Goal: Information Seeking & Learning: Learn about a topic

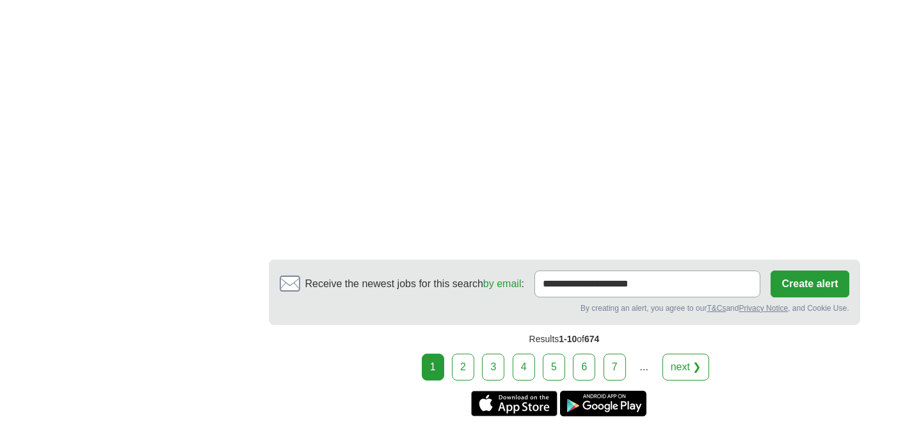
scroll to position [2176, 0]
click at [466, 354] on link "2" at bounding box center [463, 366] width 22 height 27
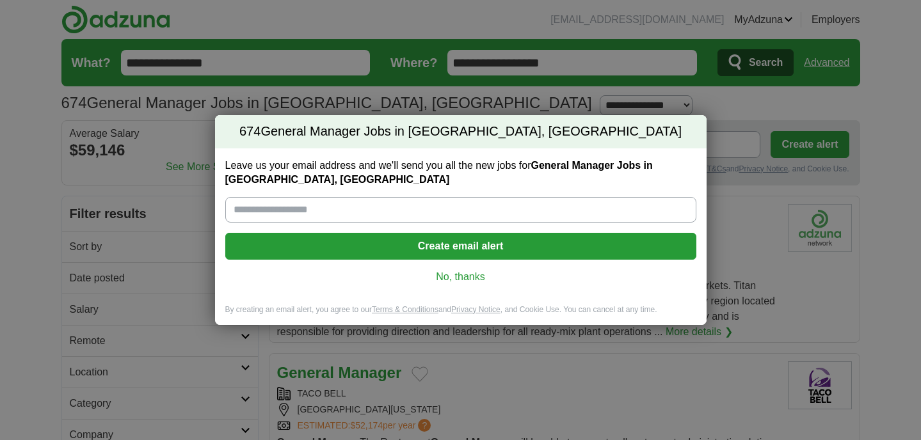
click at [457, 282] on link "No, thanks" at bounding box center [460, 277] width 450 height 14
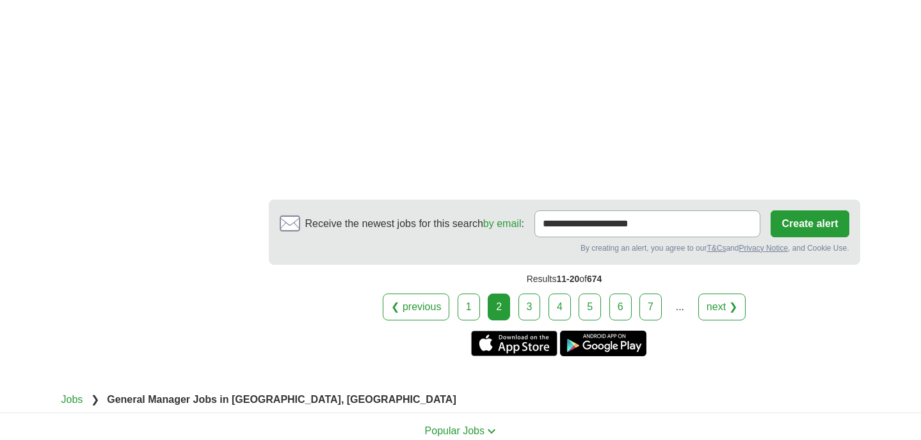
scroll to position [2230, 0]
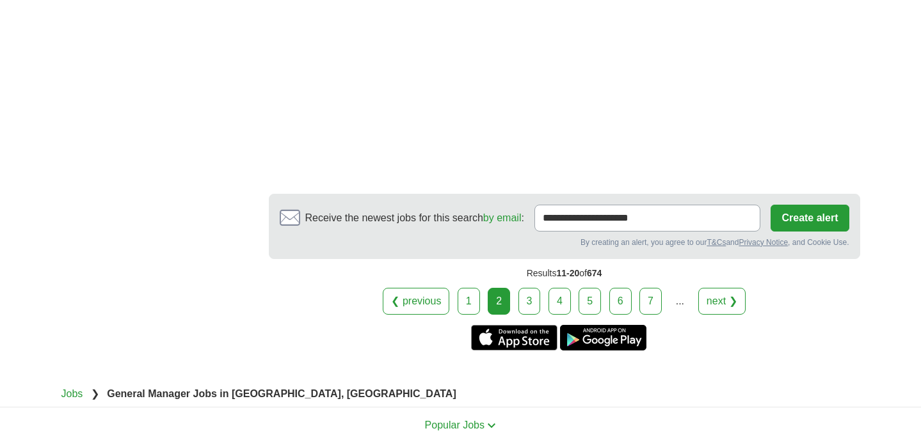
click at [530, 302] on link "3" at bounding box center [529, 301] width 22 height 27
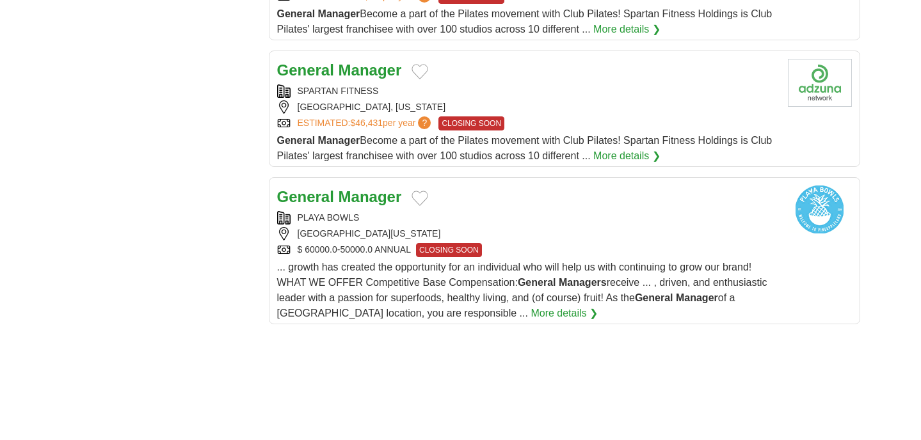
scroll to position [1307, 0]
click at [422, 199] on button "Add to favorite jobs" at bounding box center [419, 197] width 17 height 15
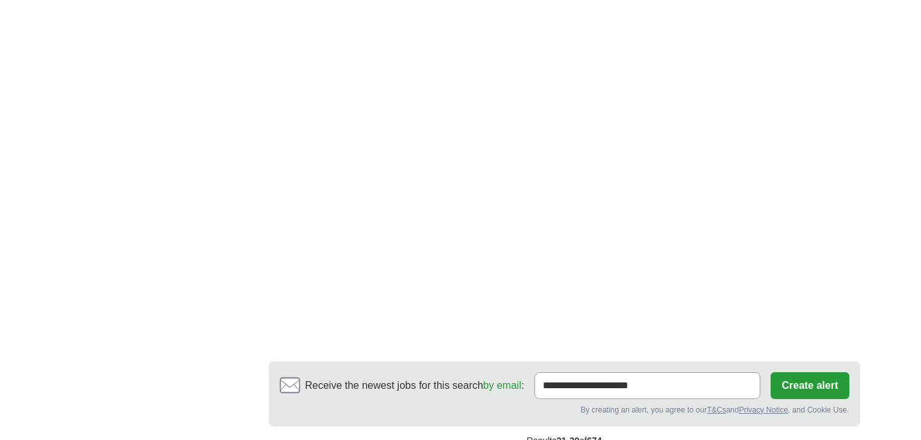
scroll to position [1970, 0]
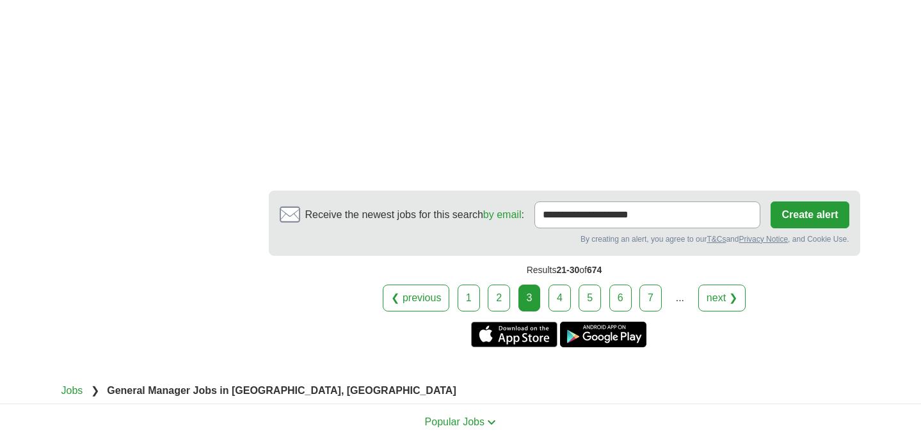
scroll to position [2150, 0]
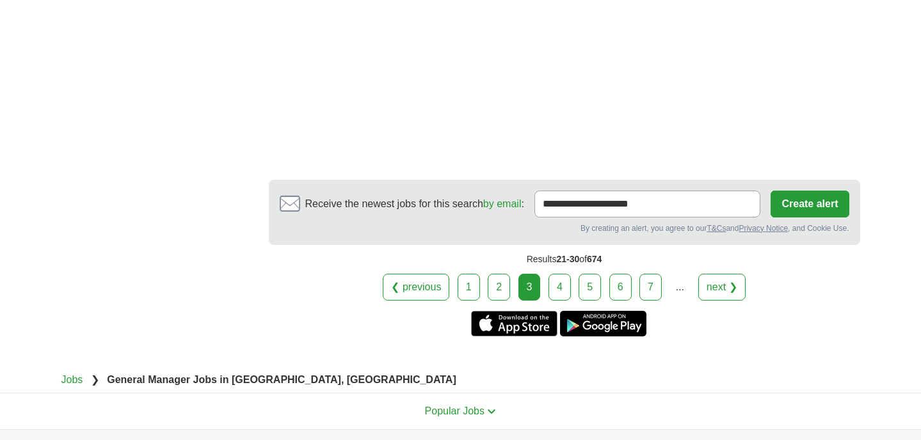
click at [563, 289] on link "4" at bounding box center [559, 287] width 22 height 27
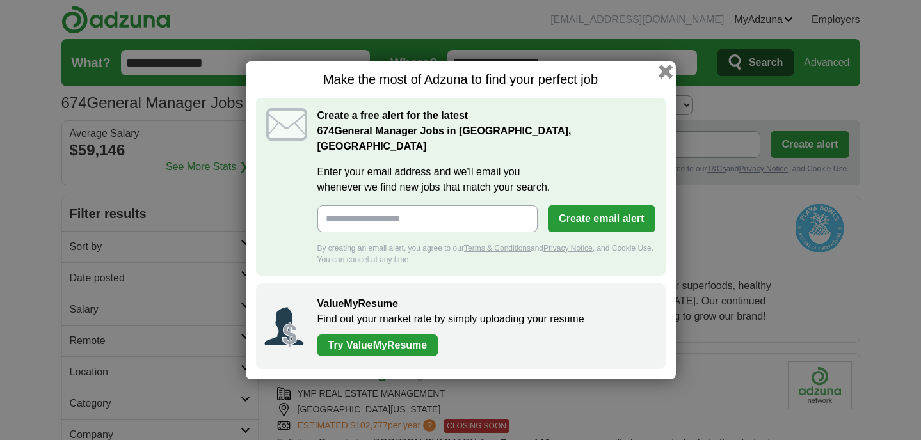
click at [665, 78] on button "button" at bounding box center [665, 71] width 14 height 14
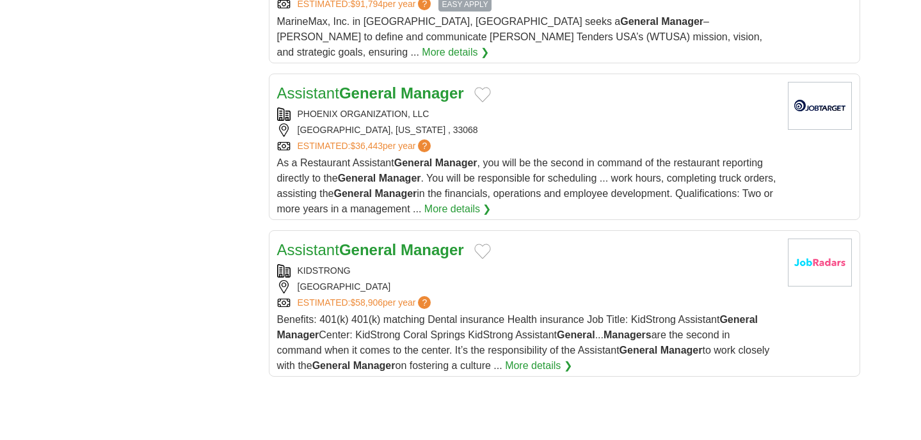
scroll to position [1378, 0]
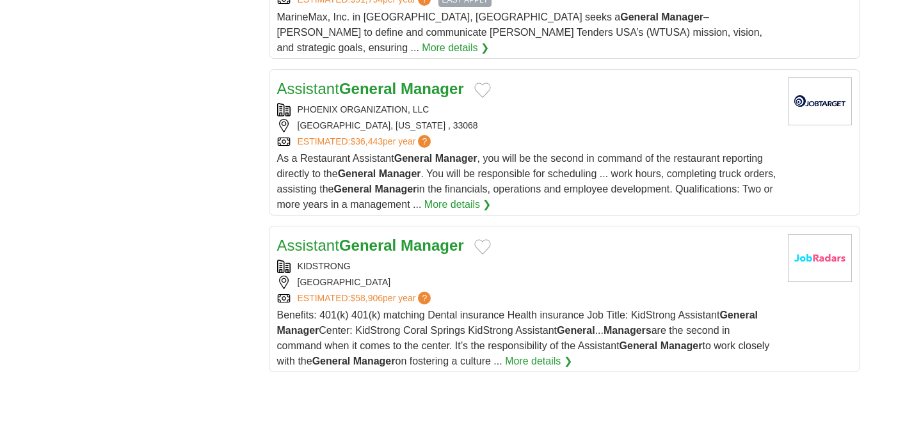
click at [409, 238] on strong "Manager" at bounding box center [432, 245] width 63 height 17
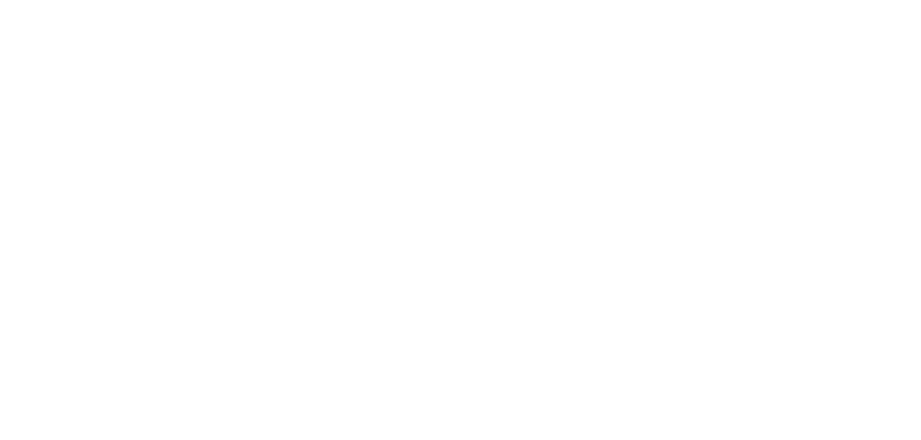
scroll to position [1847, 0]
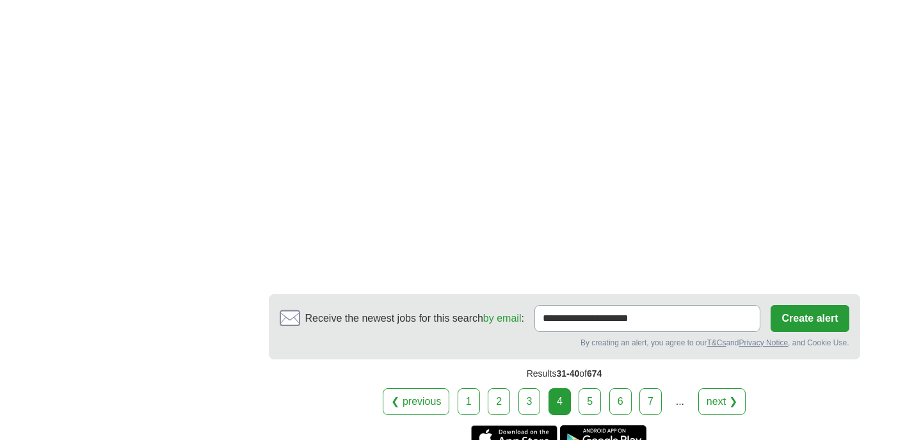
scroll to position [2161, 0]
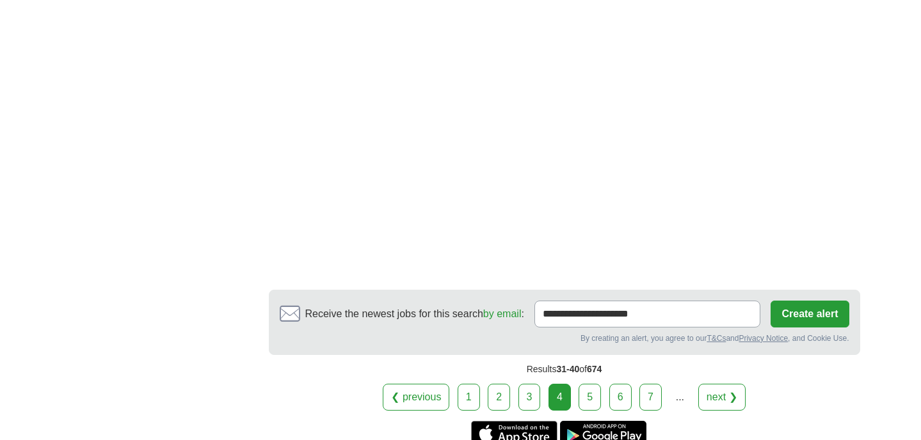
click at [586, 385] on link "5" at bounding box center [589, 397] width 22 height 27
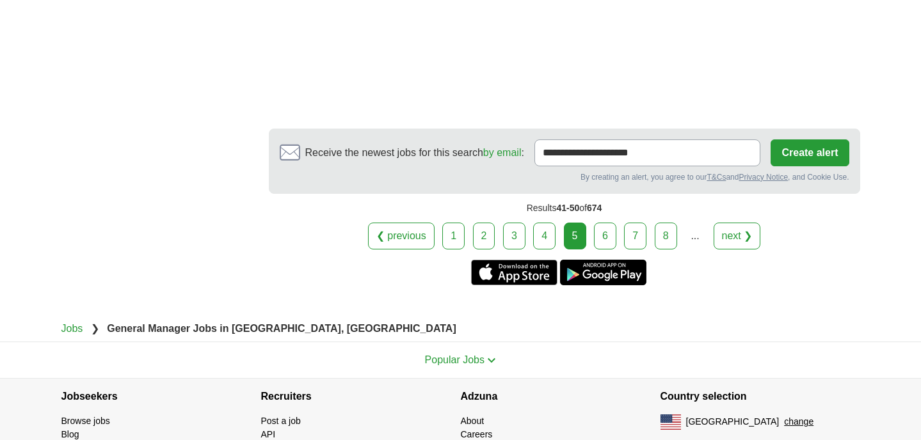
scroll to position [2193, 0]
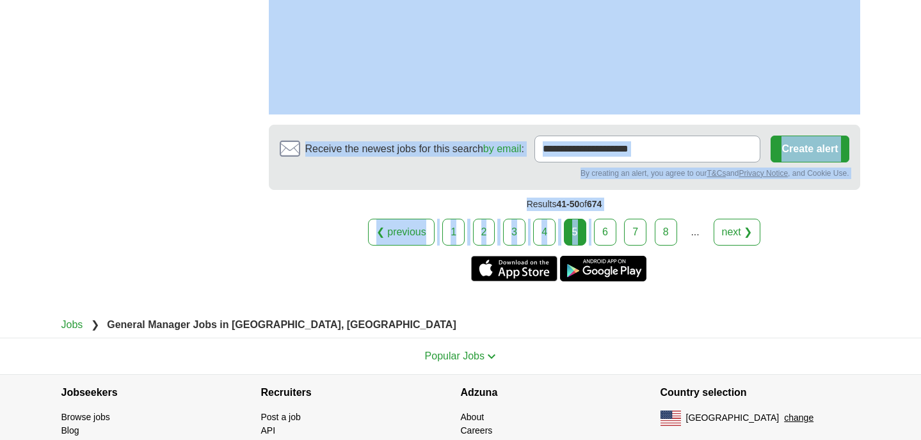
drag, startPoint x: 0, startPoint y: 0, endPoint x: 601, endPoint y: 248, distance: 650.4
click at [601, 246] on link "6" at bounding box center [605, 232] width 22 height 27
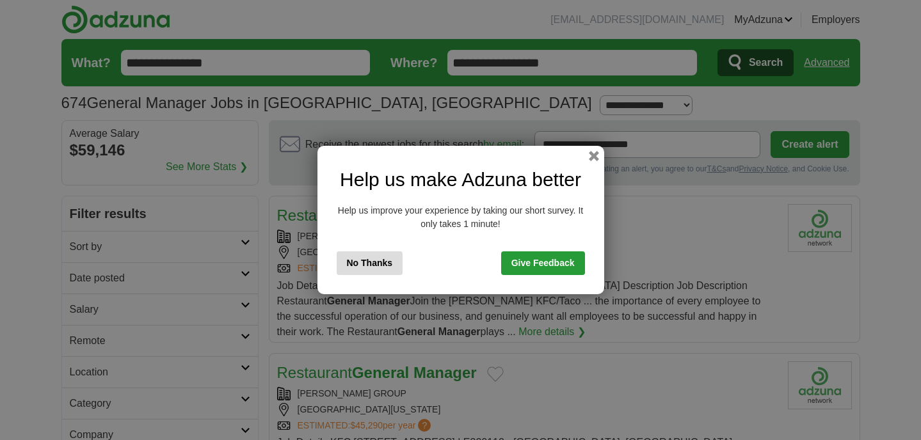
click at [590, 165] on div "Help us make Adzuna better Help us improve your experience by taking our short …" at bounding box center [460, 220] width 287 height 148
click at [590, 163] on div "Help us make Adzuna better Help us improve your experience by taking our short …" at bounding box center [460, 220] width 287 height 148
click at [596, 150] on button "button" at bounding box center [593, 156] width 14 height 14
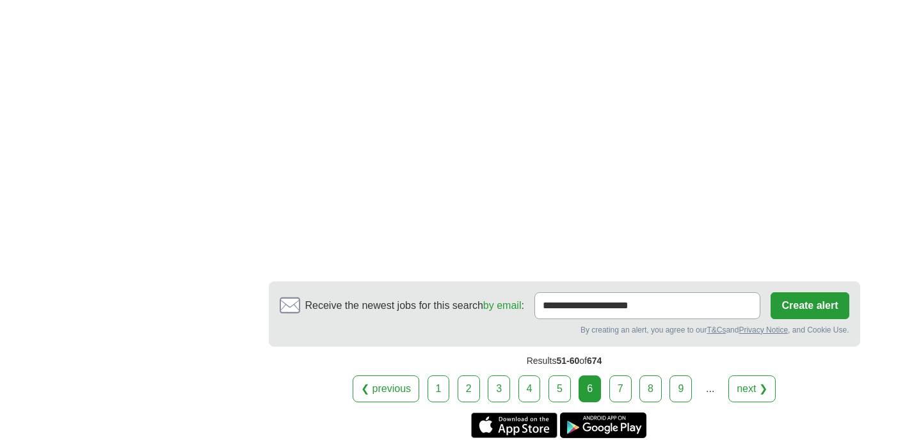
scroll to position [2339, 0]
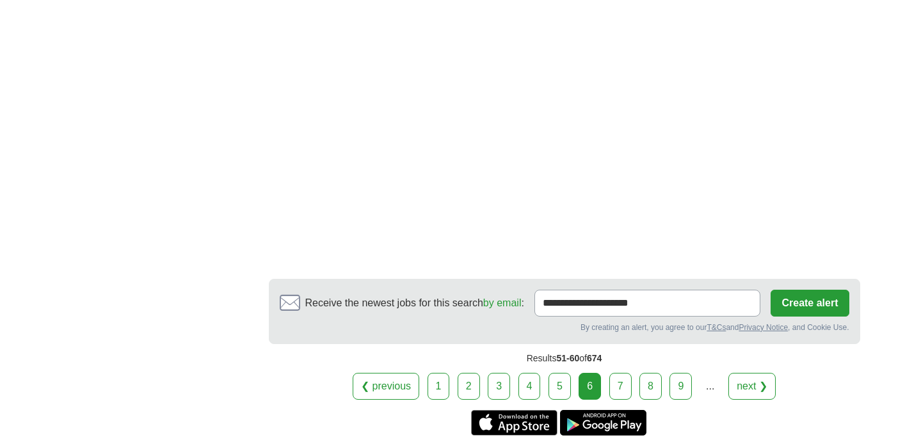
click at [625, 373] on link "7" at bounding box center [620, 386] width 22 height 27
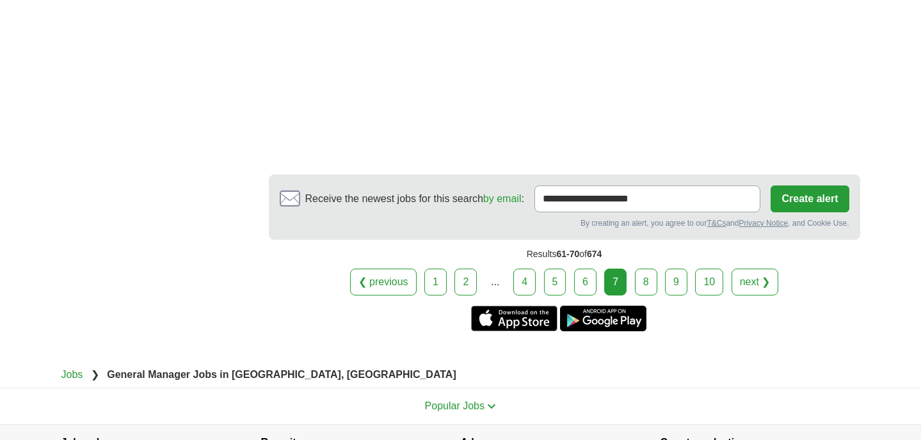
scroll to position [2371, 0]
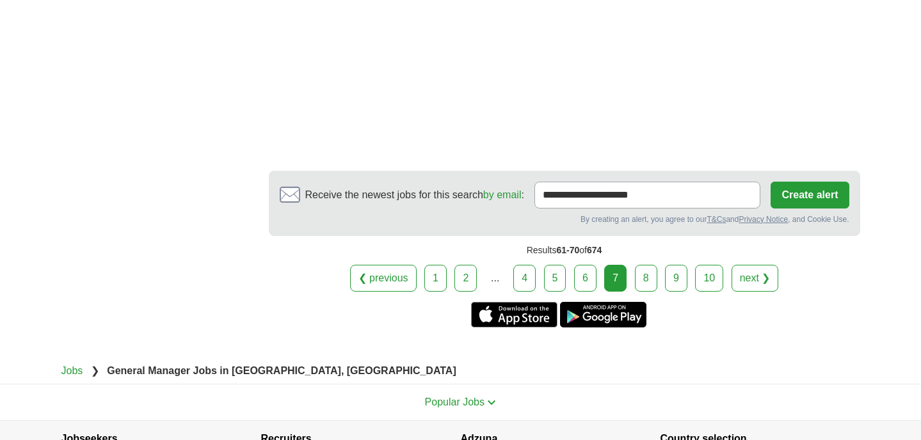
click at [646, 292] on link "8" at bounding box center [646, 278] width 22 height 27
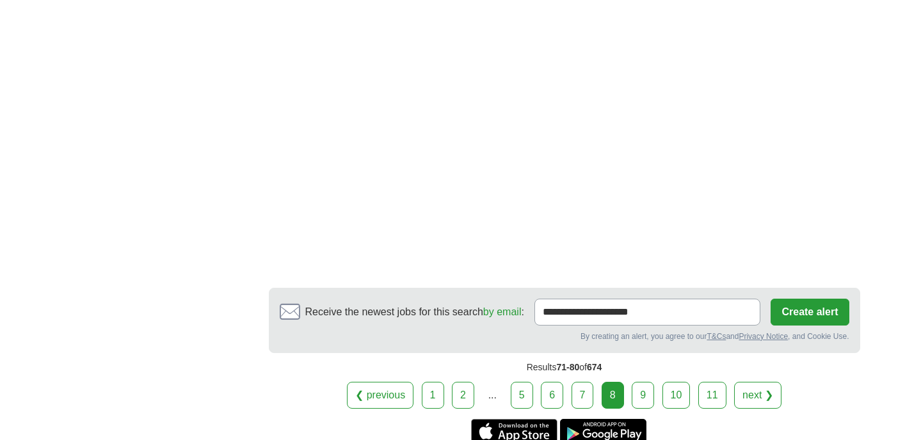
scroll to position [2103, 0]
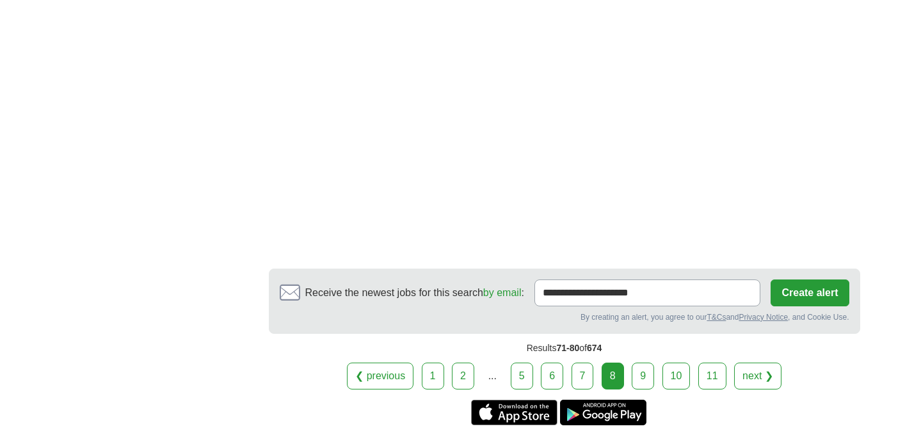
click at [644, 379] on link "9" at bounding box center [643, 376] width 22 height 27
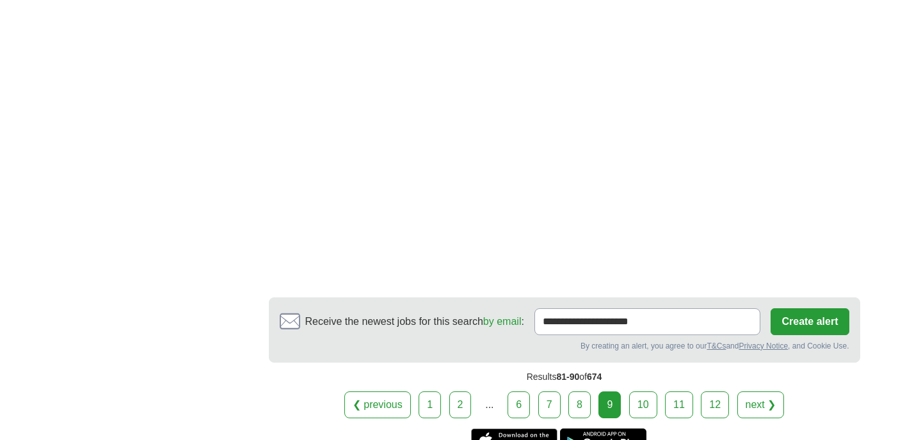
scroll to position [2231, 0]
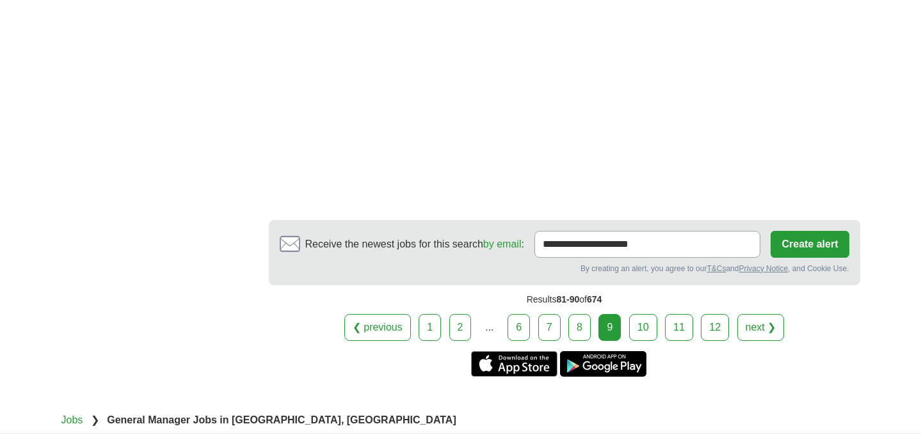
click at [642, 314] on link "10" at bounding box center [643, 327] width 28 height 27
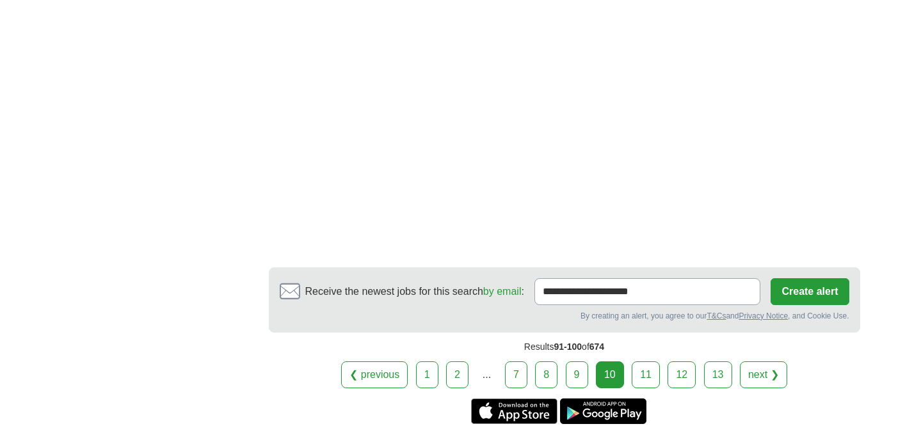
scroll to position [2358, 0]
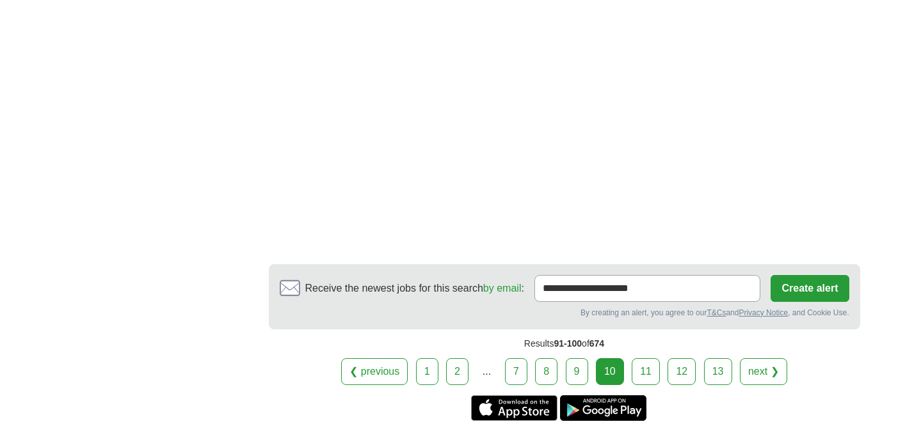
click at [645, 360] on link "11" at bounding box center [646, 371] width 28 height 27
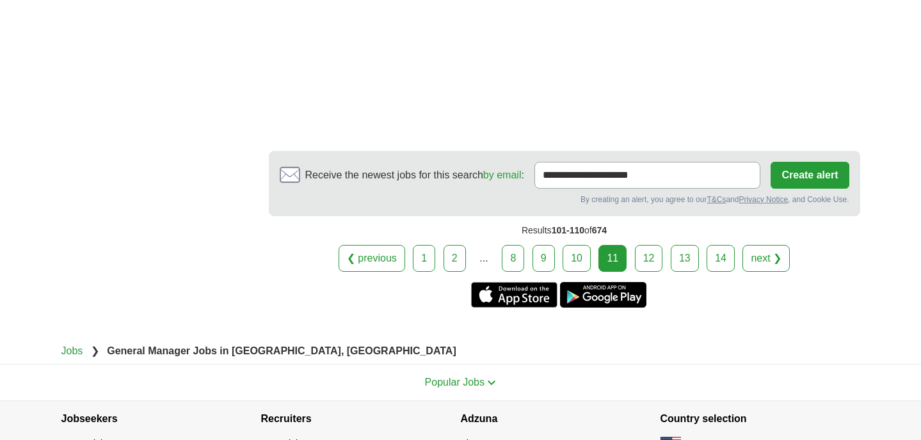
scroll to position [2318, 0]
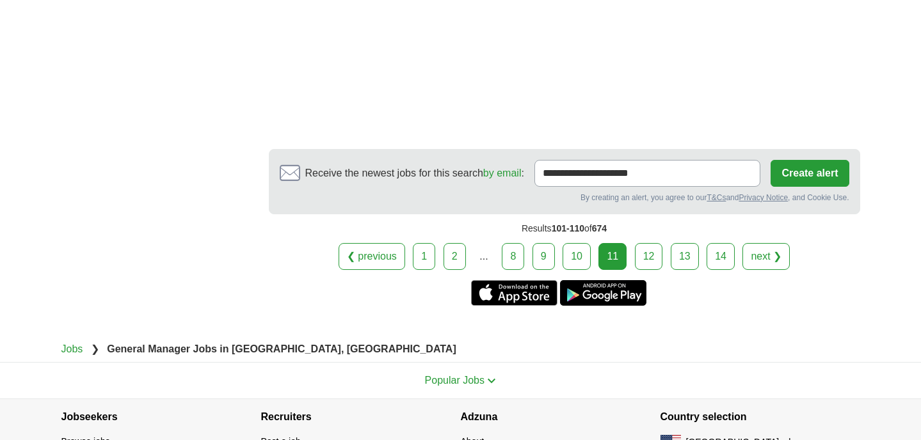
click at [649, 247] on link "12" at bounding box center [649, 256] width 28 height 27
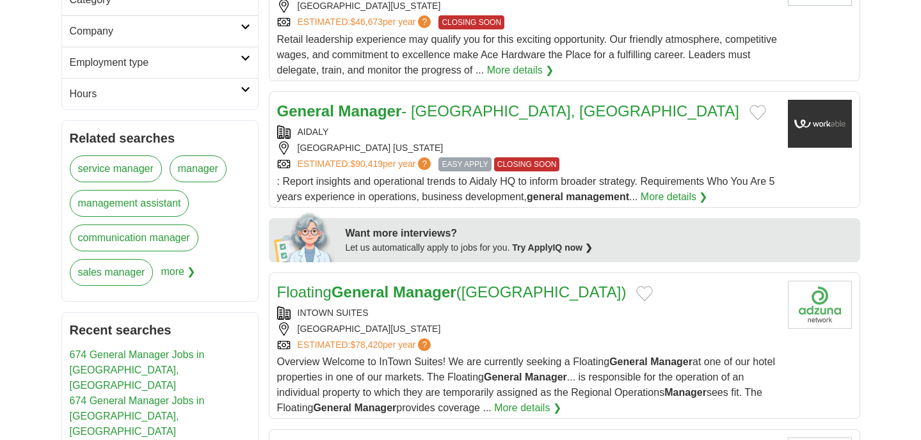
scroll to position [409, 0]
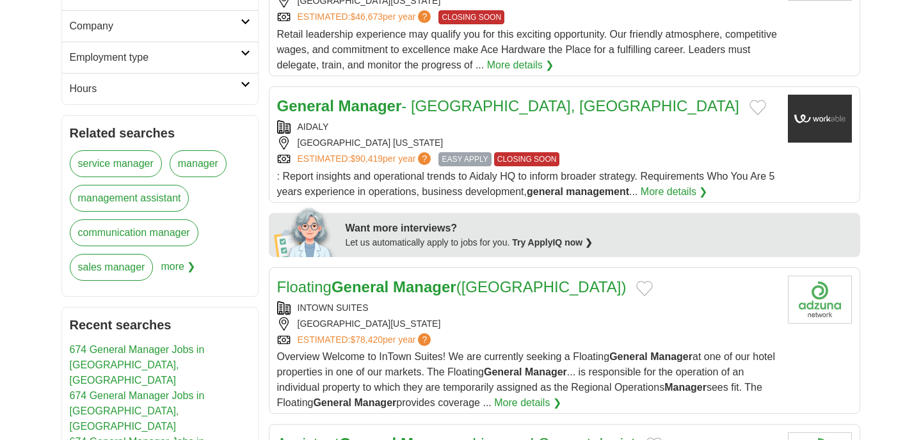
click at [413, 98] on link "General Manager - Fort Lauderdale, FL" at bounding box center [508, 105] width 462 height 17
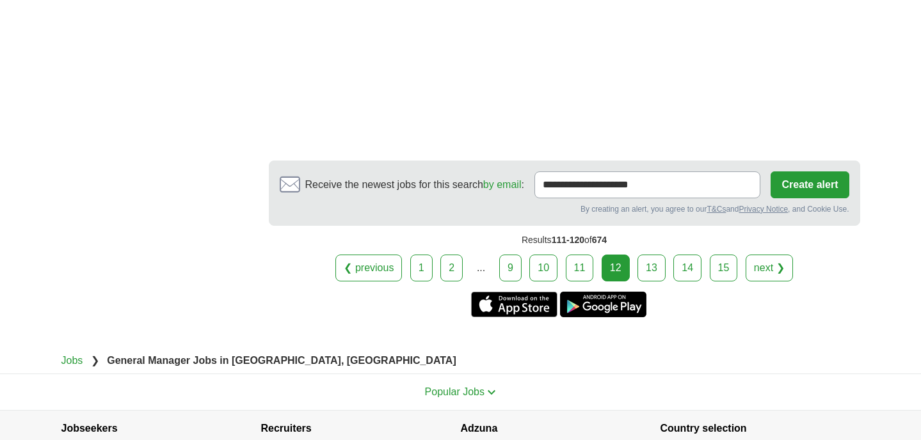
scroll to position [2468, 0]
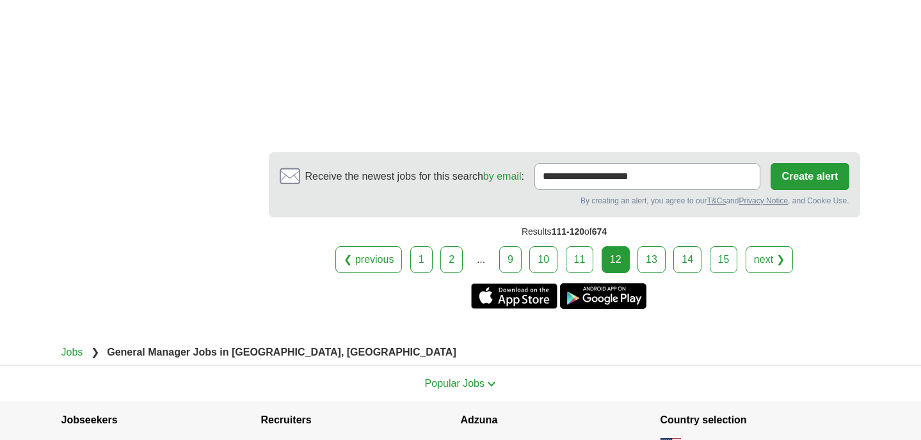
click at [648, 250] on link "13" at bounding box center [651, 259] width 28 height 27
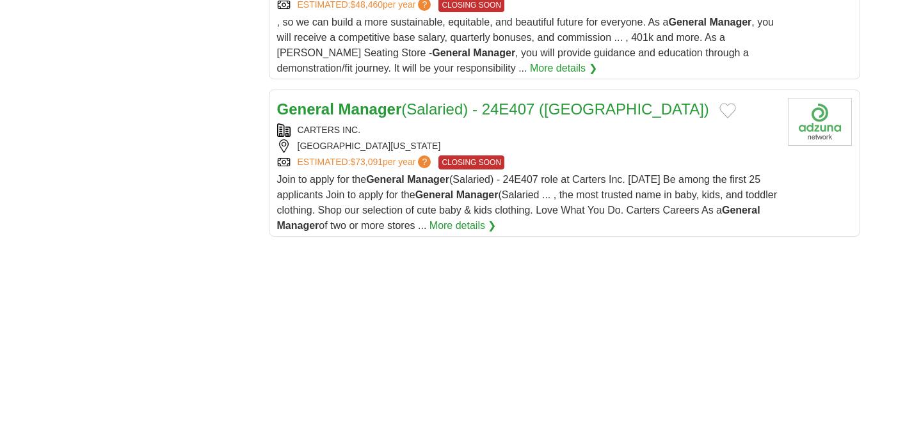
scroll to position [1569, 0]
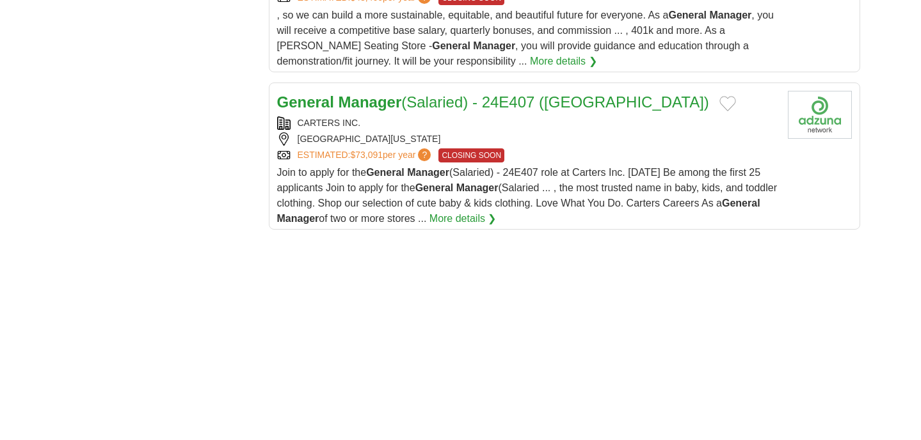
click at [392, 98] on strong "Manager" at bounding box center [369, 101] width 63 height 17
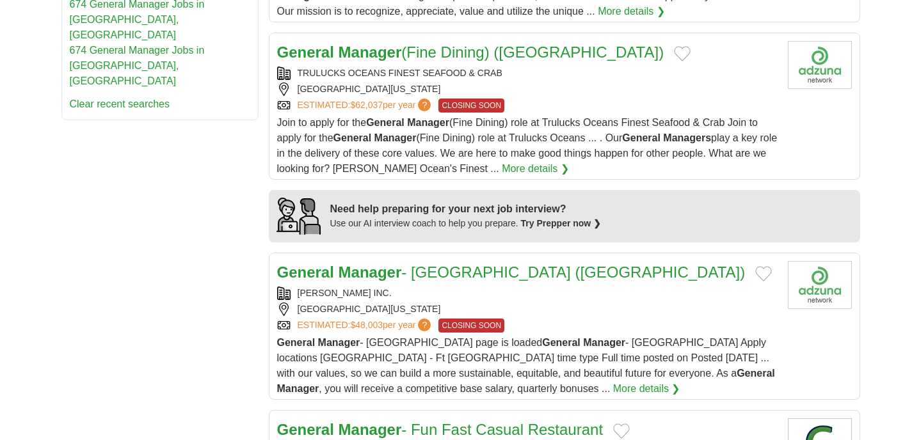
scroll to position [0, 0]
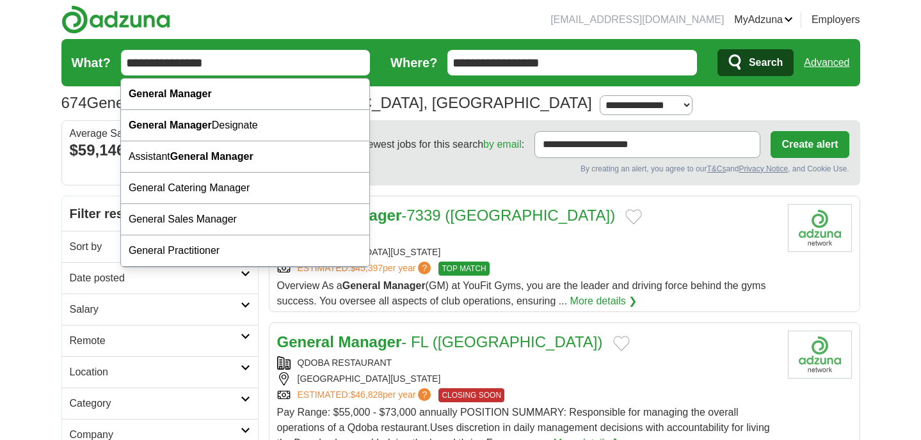
drag, startPoint x: 316, startPoint y: 68, endPoint x: 84, endPoint y: 56, distance: 231.9
click at [84, 57] on form "**********" at bounding box center [460, 62] width 799 height 47
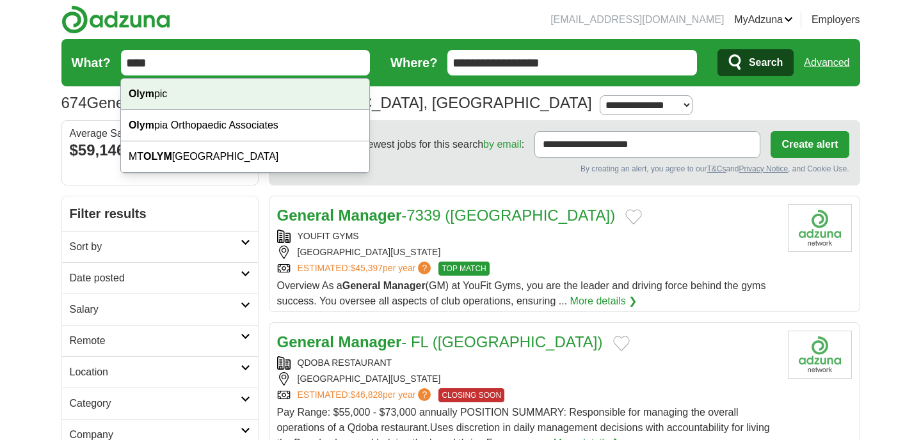
click at [152, 89] on strong "Olym" at bounding box center [142, 93] width 26 height 11
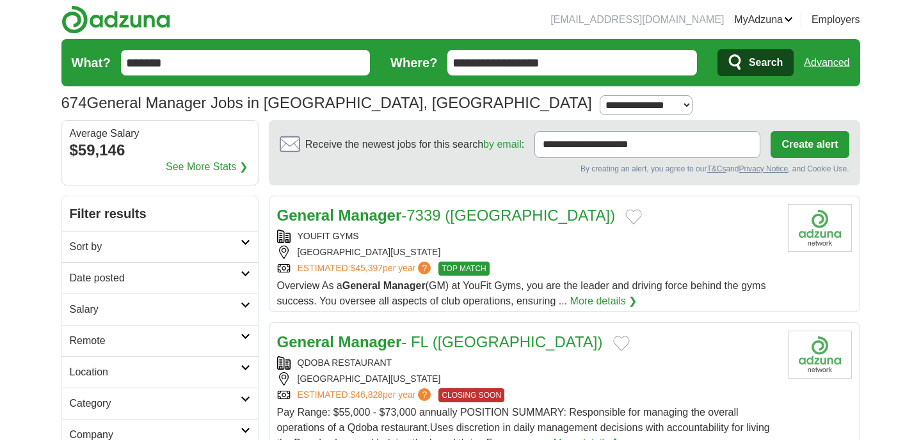
click at [182, 60] on input "*******" at bounding box center [246, 63] width 250 height 26
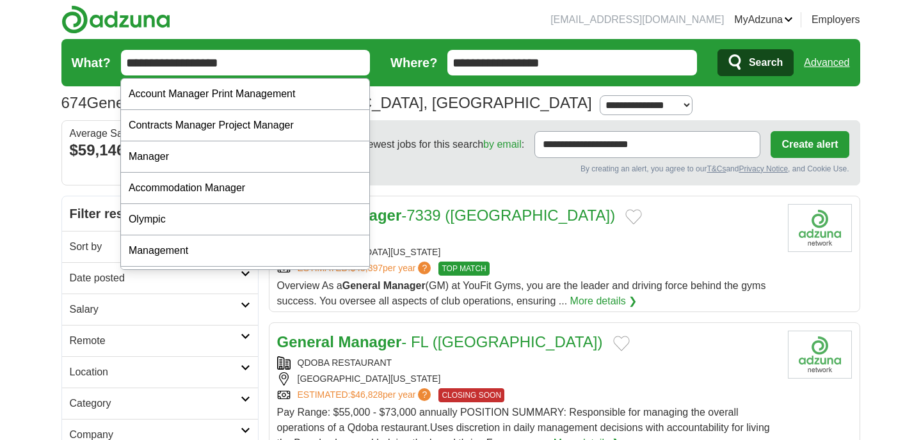
type input "**********"
click at [717, 49] on button "Search" at bounding box center [755, 62] width 76 height 27
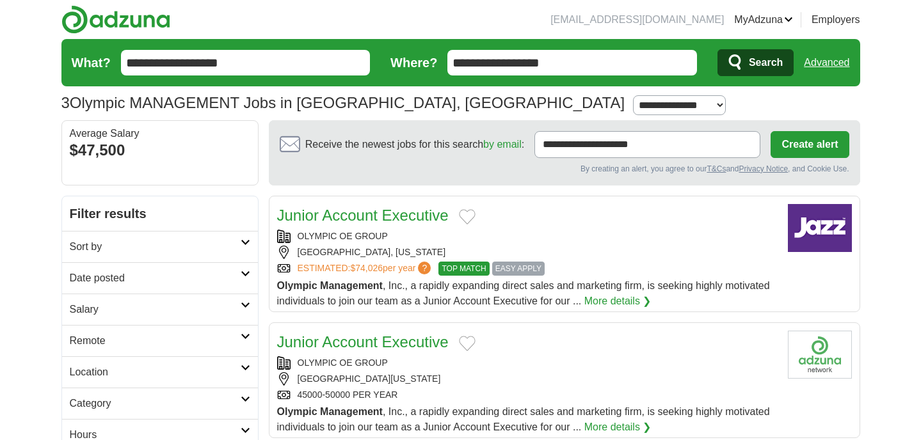
click at [369, 219] on link "Junior Account Executive" at bounding box center [362, 215] width 171 height 17
